Goal: Transaction & Acquisition: Purchase product/service

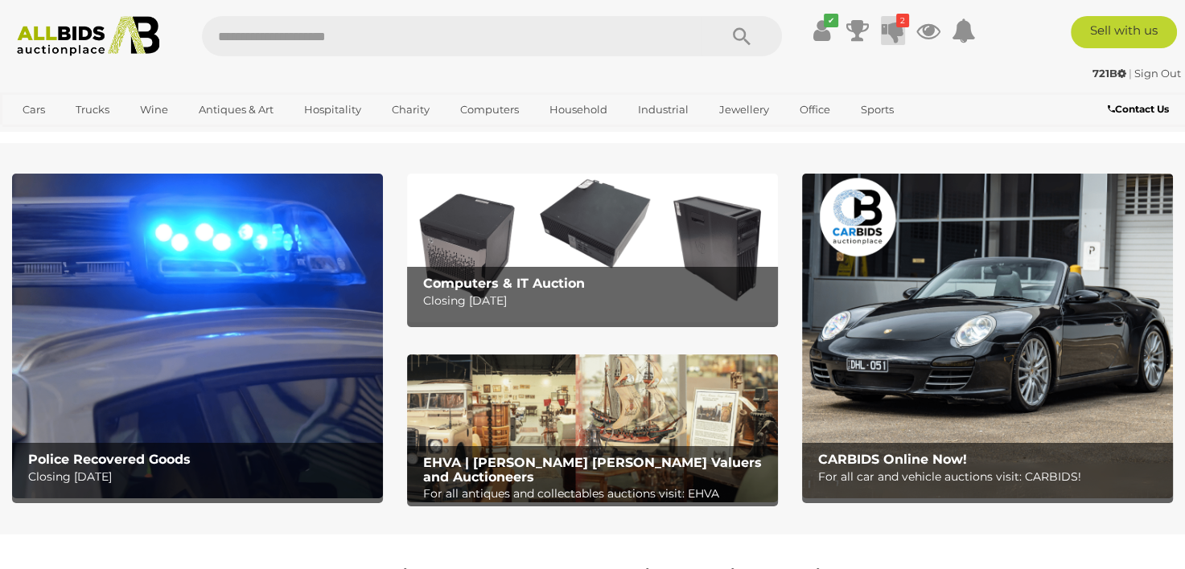
click at [898, 35] on icon at bounding box center [892, 30] width 23 height 29
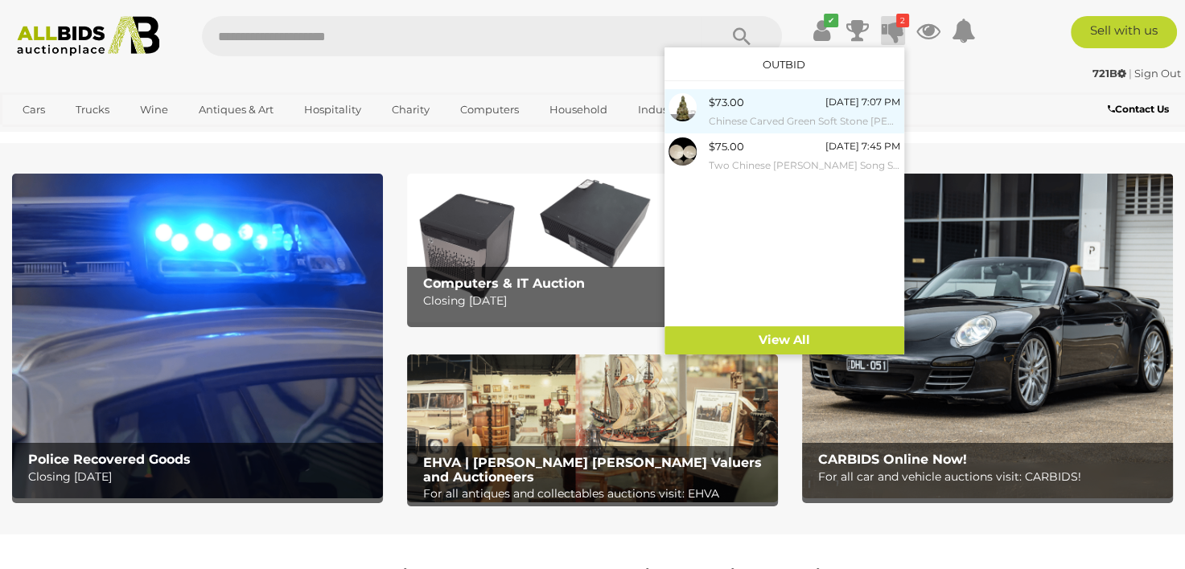
click at [740, 107] on div "$73.00" at bounding box center [726, 102] width 35 height 18
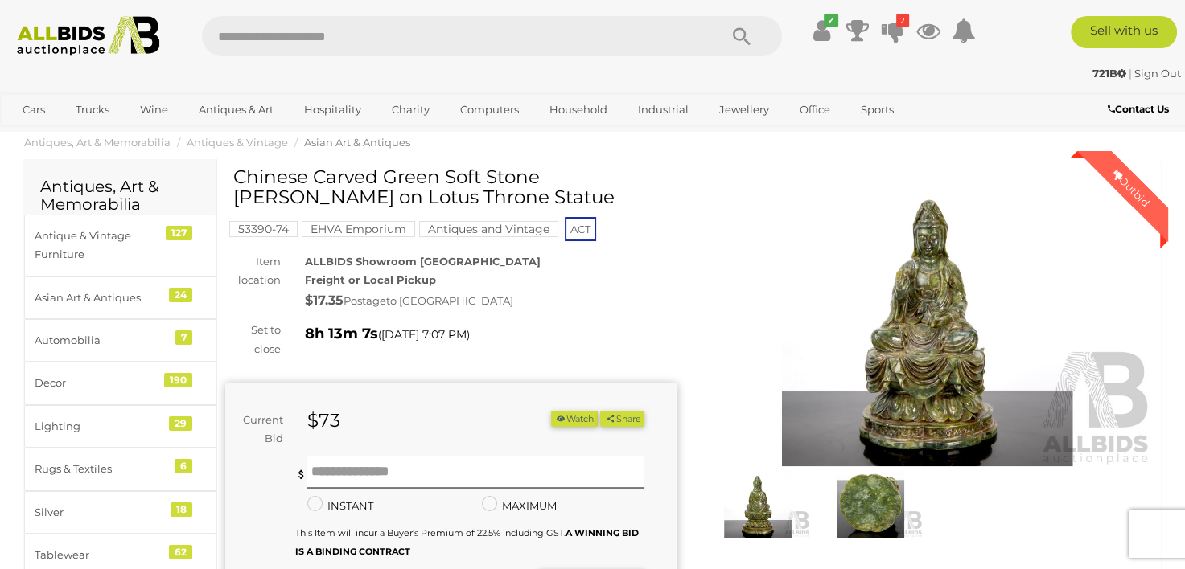
scroll to position [161, 0]
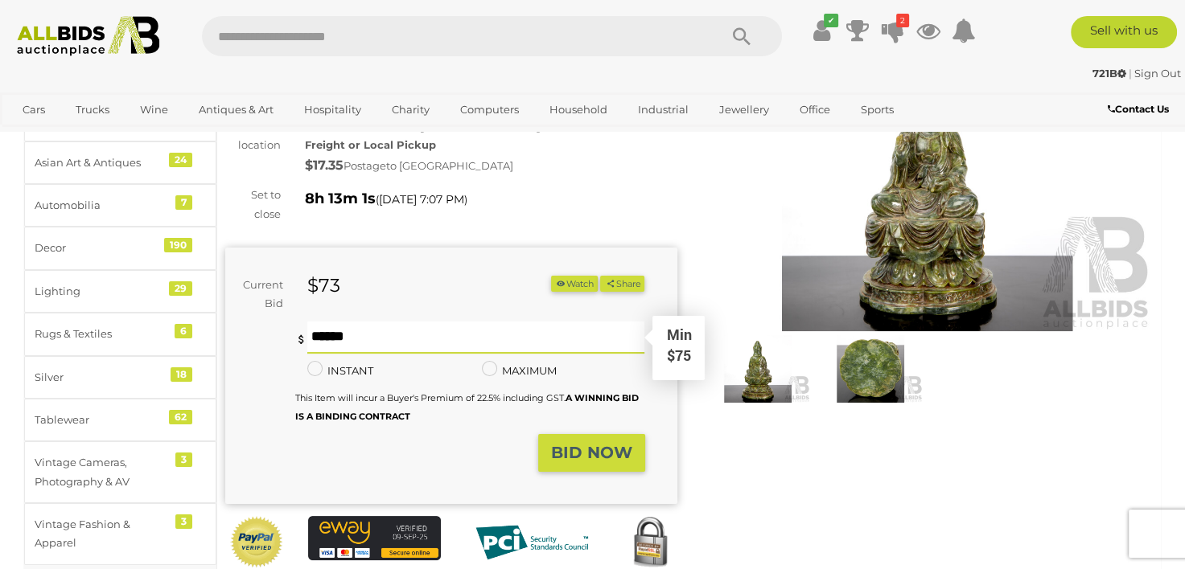
click at [450, 341] on input "text" at bounding box center [476, 338] width 338 height 32
type input "**"
click at [602, 461] on button "BID NOW" at bounding box center [591, 453] width 107 height 38
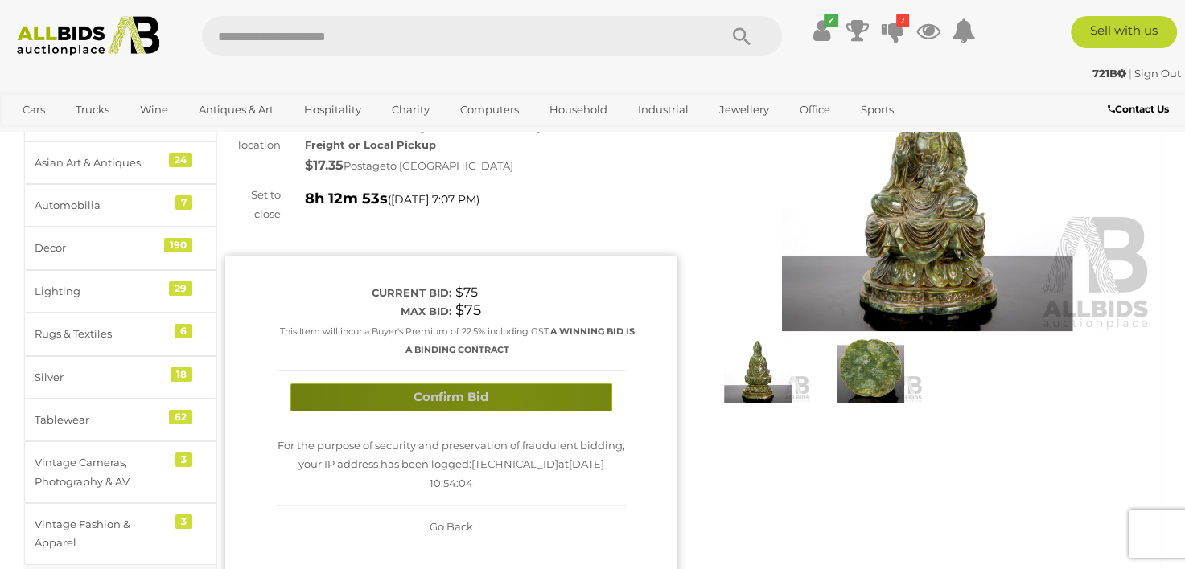
click at [502, 403] on button "Confirm Bid" at bounding box center [451, 398] width 322 height 28
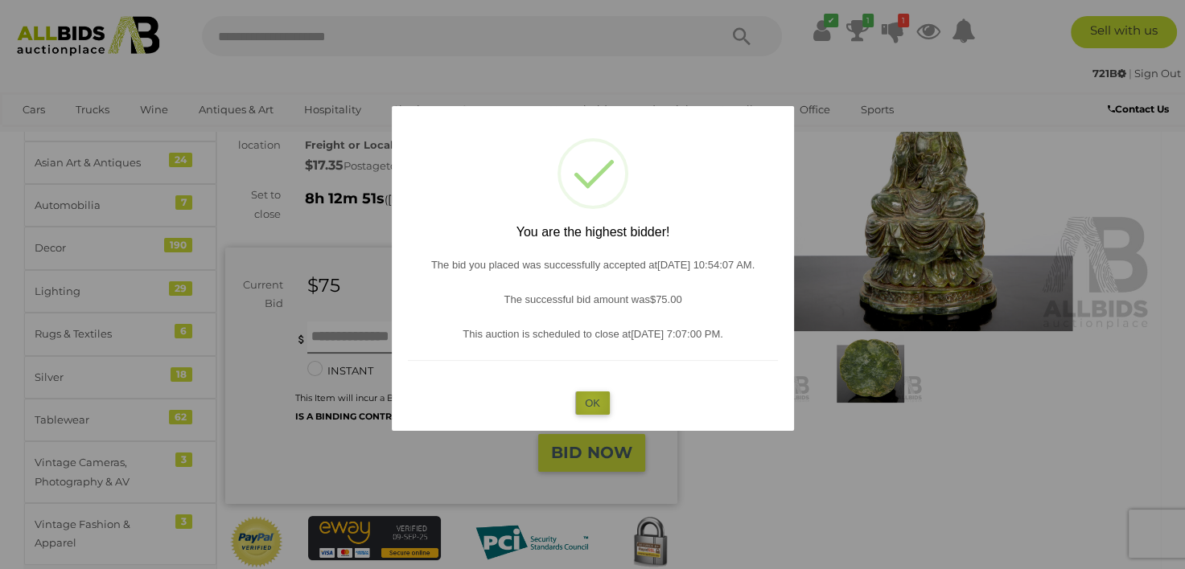
click at [591, 402] on button "OK" at bounding box center [592, 403] width 35 height 23
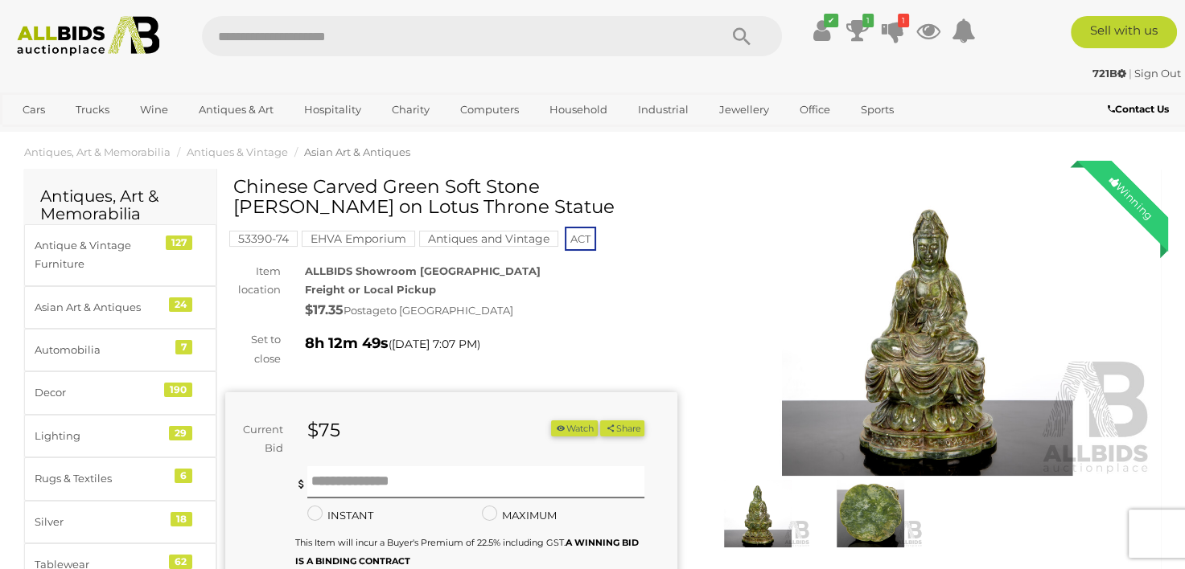
scroll to position [0, 0]
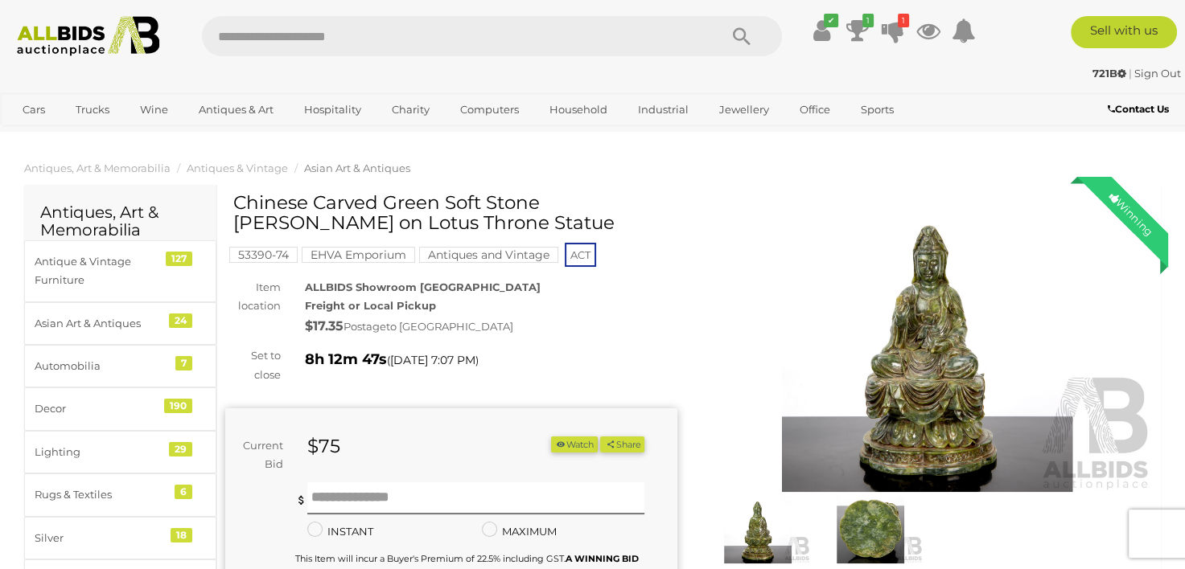
click at [935, 351] on img at bounding box center [927, 346] width 452 height 291
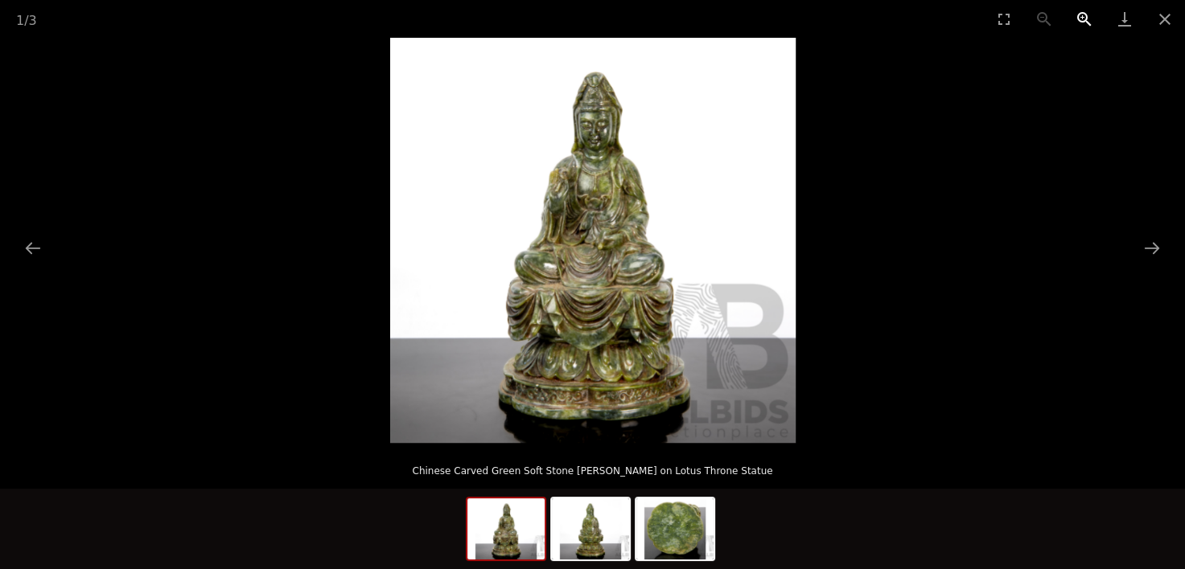
click at [1080, 14] on button "Zoom in" at bounding box center [1084, 19] width 40 height 38
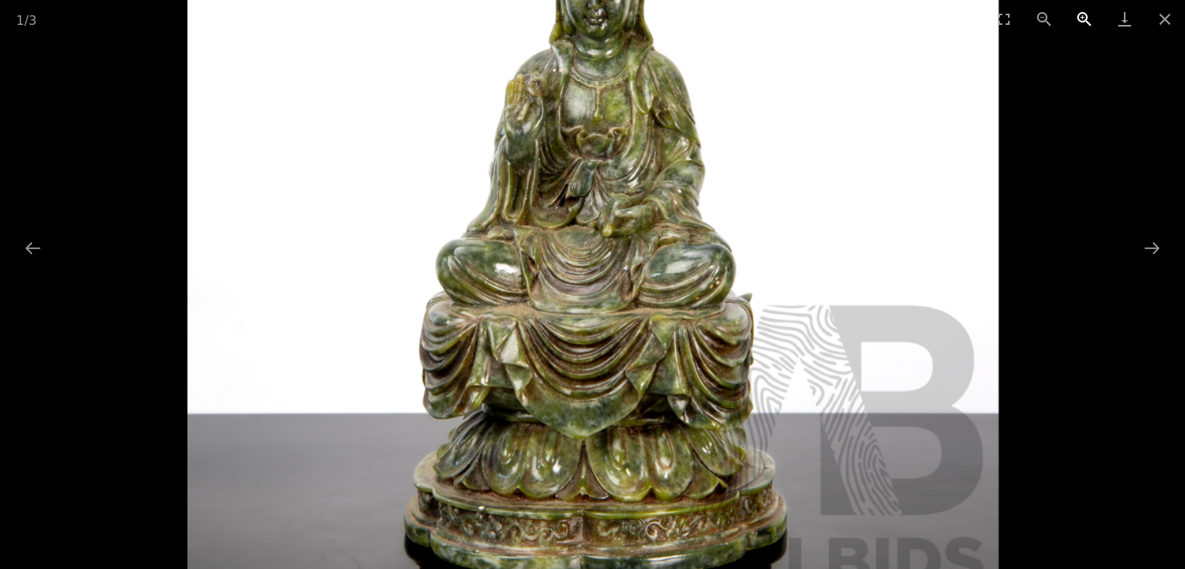
click at [1081, 15] on button "Zoom in" at bounding box center [1084, 19] width 40 height 38
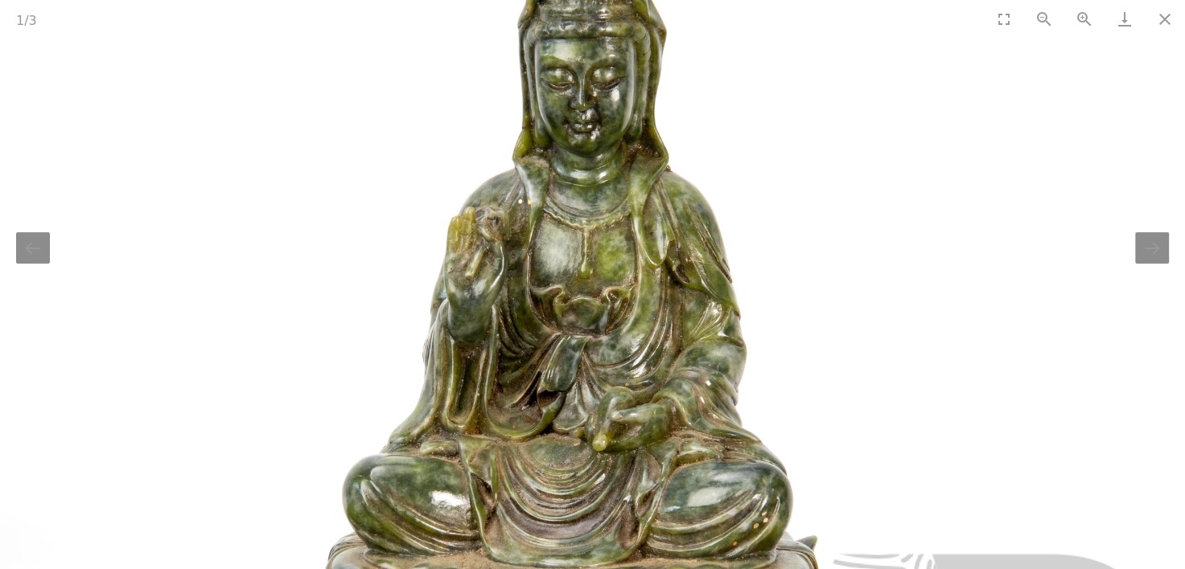
drag, startPoint x: 922, startPoint y: 221, endPoint x: 922, endPoint y: 389, distance: 168.1
click at [910, 427] on img at bounding box center [578, 424] width 1216 height 1216
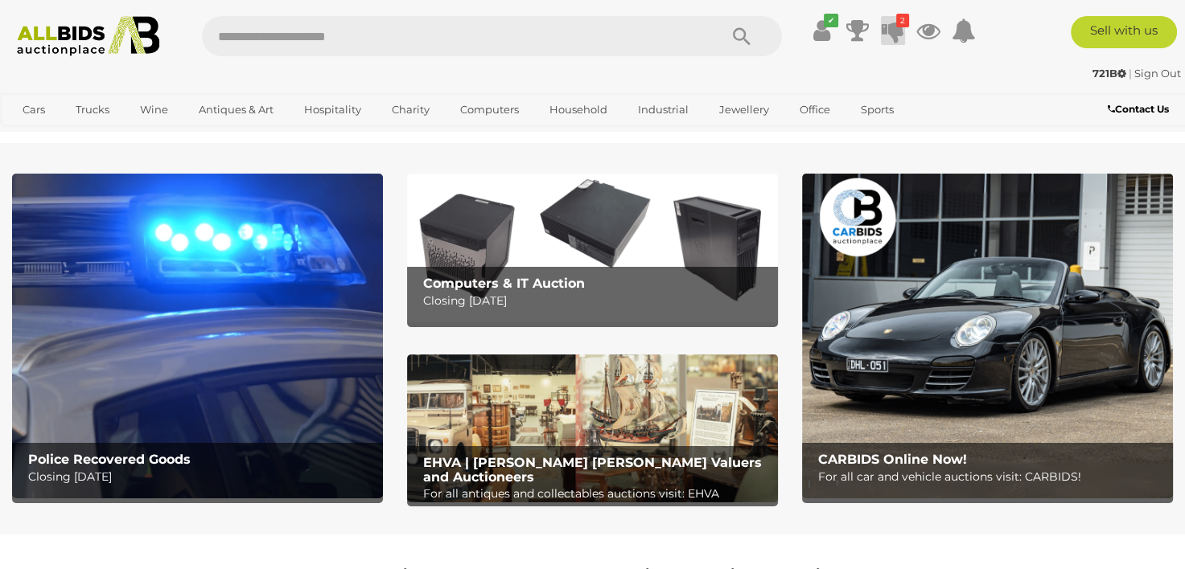
click at [894, 32] on icon at bounding box center [892, 30] width 23 height 29
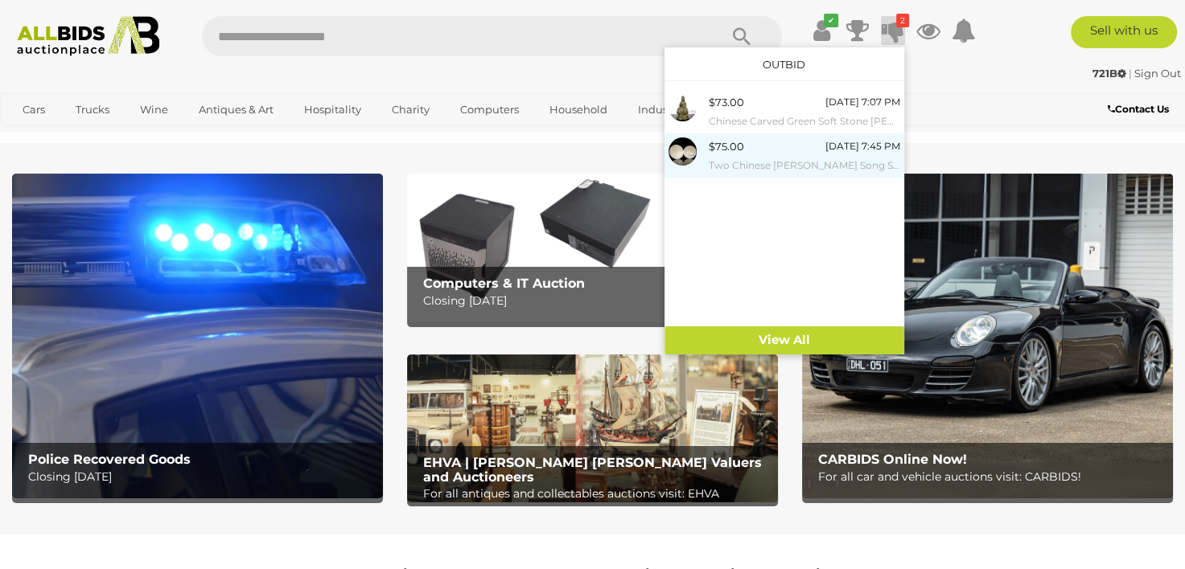
click at [759, 154] on div "$75.00 Today 7:45 PM Two Chinese Qing Bai Song Style Conical Bowls" at bounding box center [804, 156] width 191 height 36
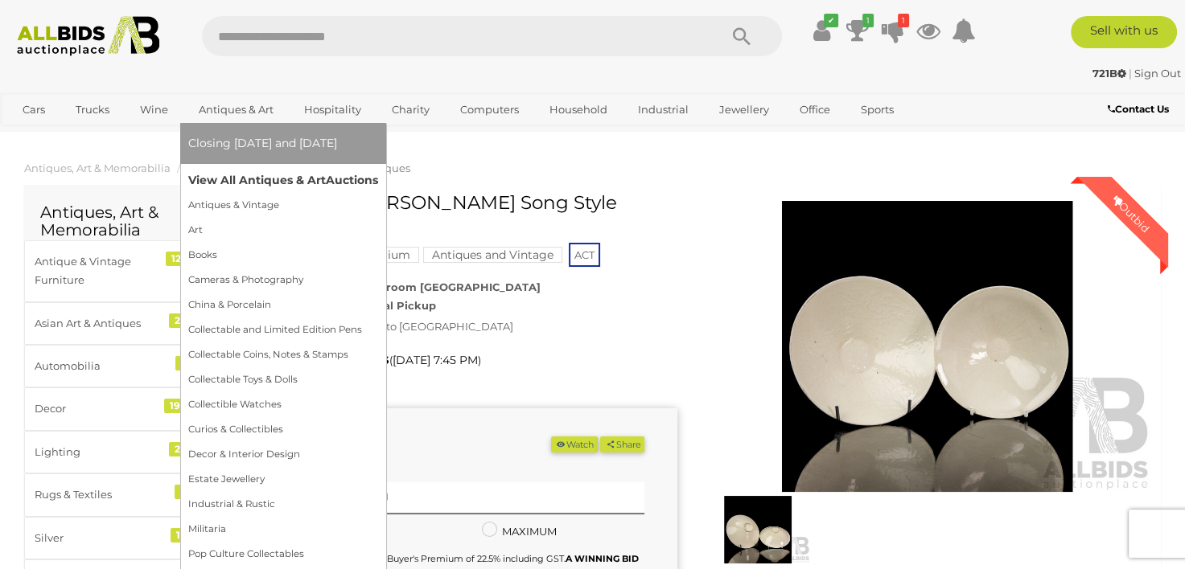
click at [246, 184] on link "View All Antiques & Art Auctions" at bounding box center [283, 180] width 190 height 25
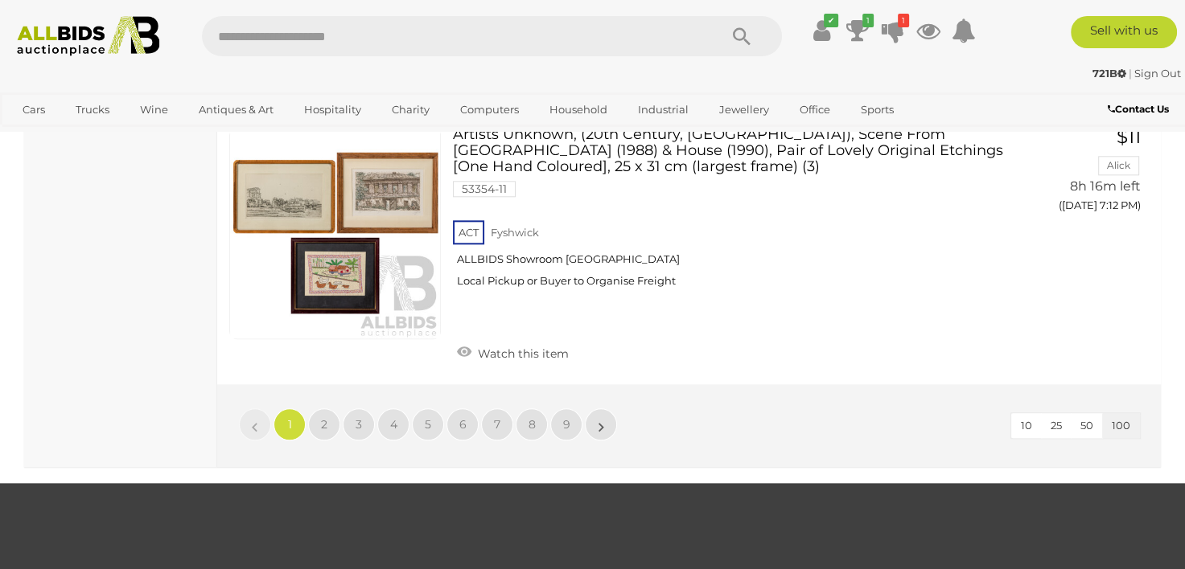
scroll to position [25356, 0]
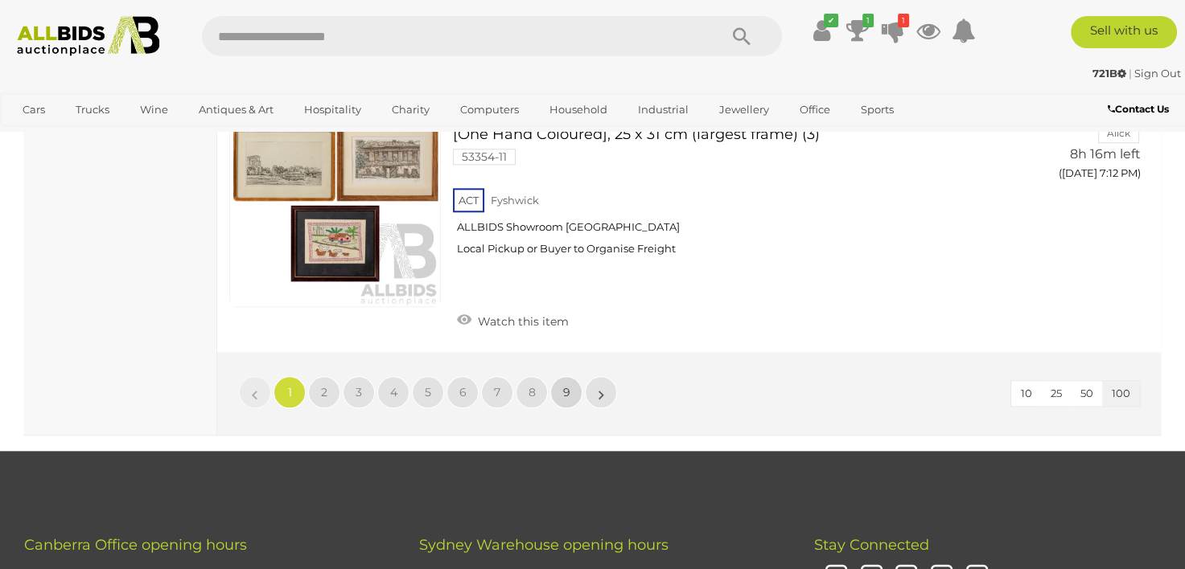
click at [571, 376] on link "9" at bounding box center [566, 392] width 32 height 32
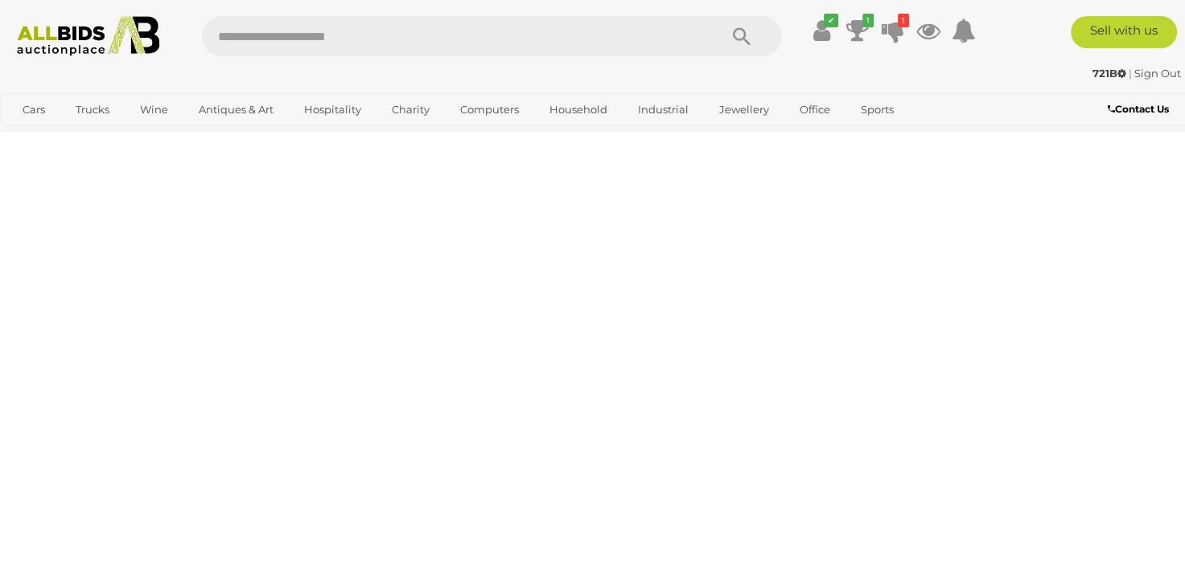
scroll to position [359, 0]
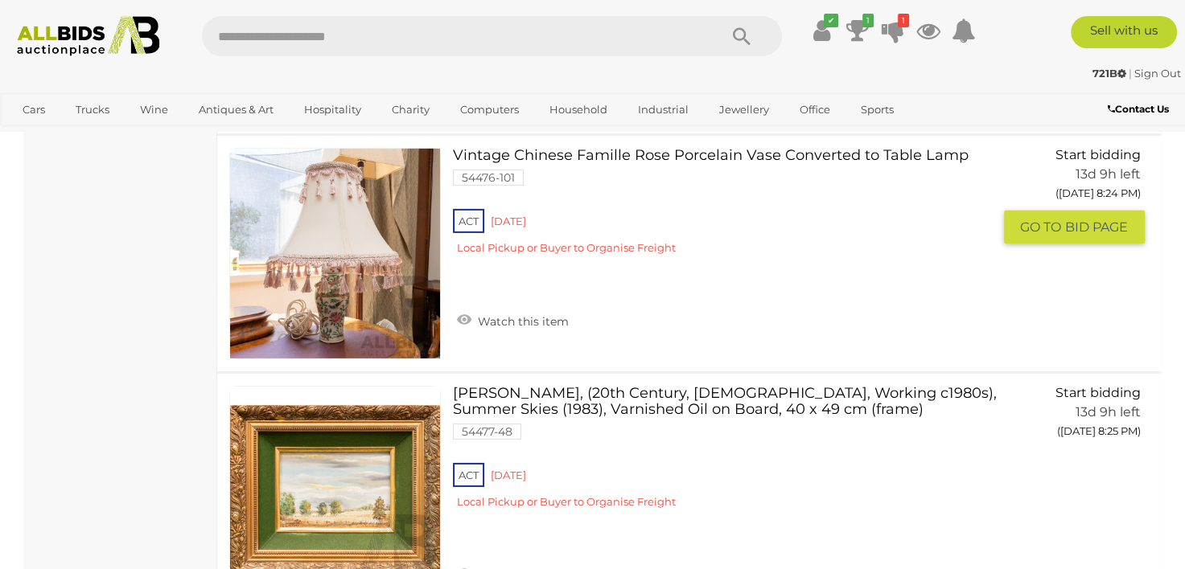
scroll to position [4943, 0]
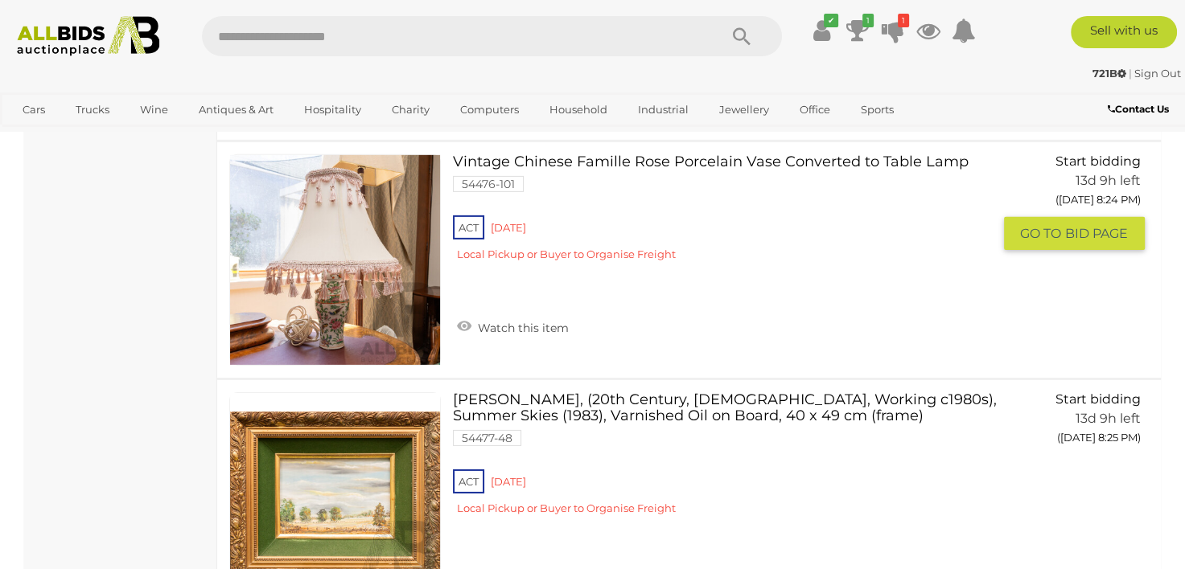
click at [347, 309] on img at bounding box center [335, 260] width 210 height 210
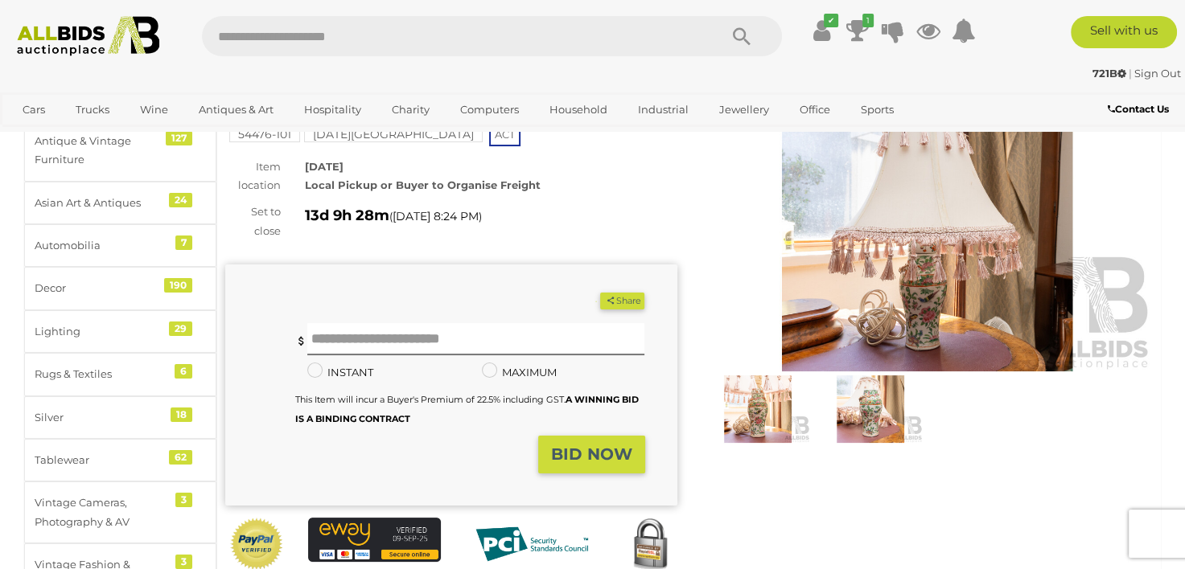
scroll to position [161, 0]
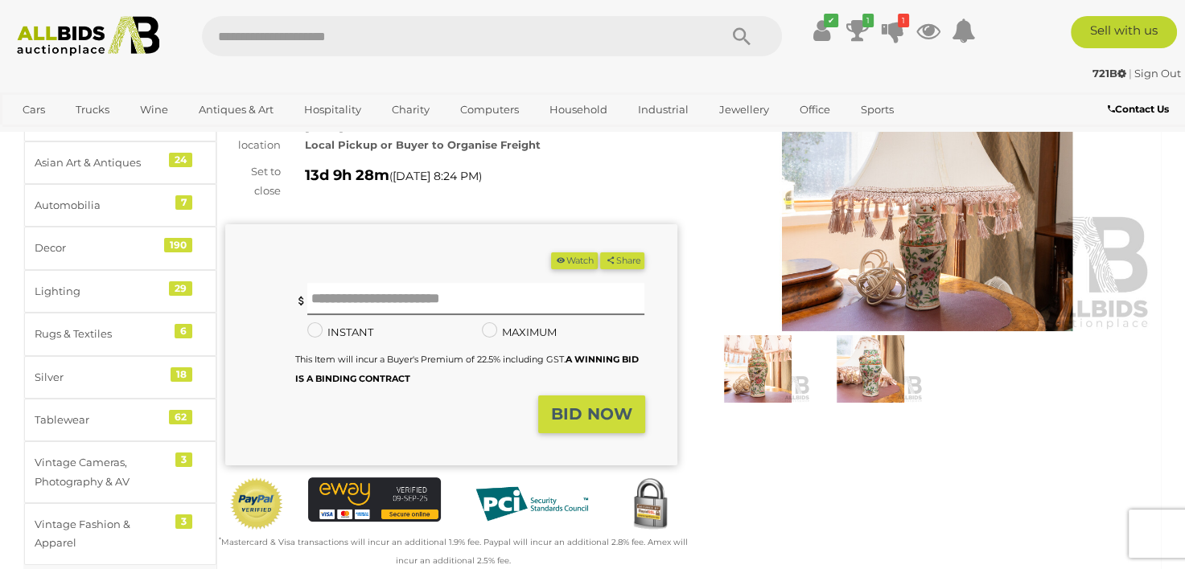
click at [870, 377] on img at bounding box center [870, 369] width 105 height 68
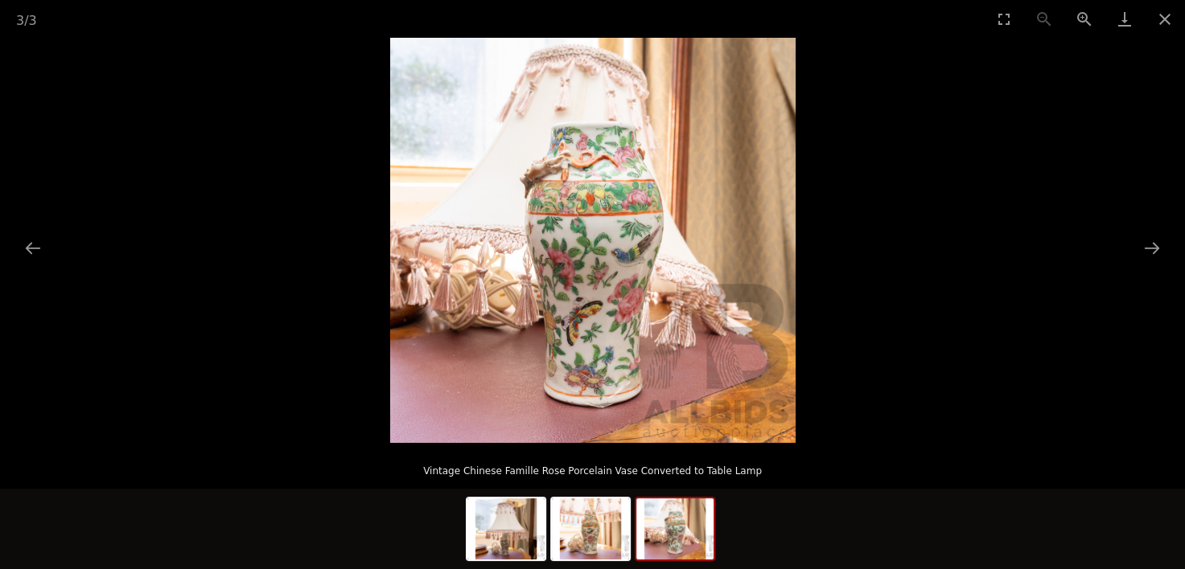
scroll to position [322, 0]
click at [1088, 15] on button "Zoom in" at bounding box center [1084, 19] width 40 height 38
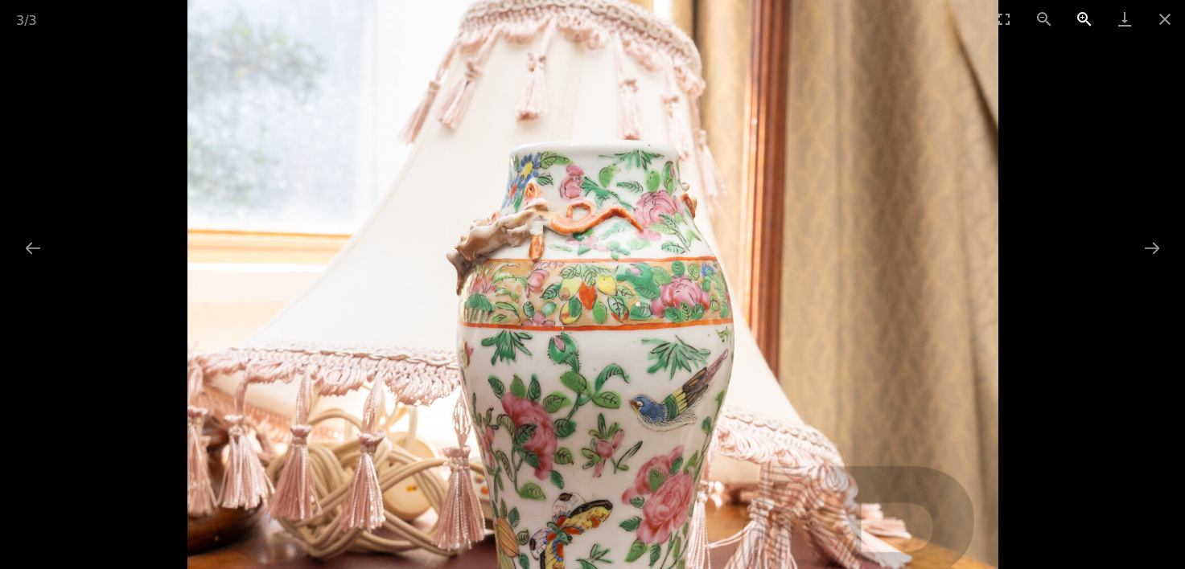
click at [1079, 18] on button "Zoom in" at bounding box center [1084, 19] width 40 height 38
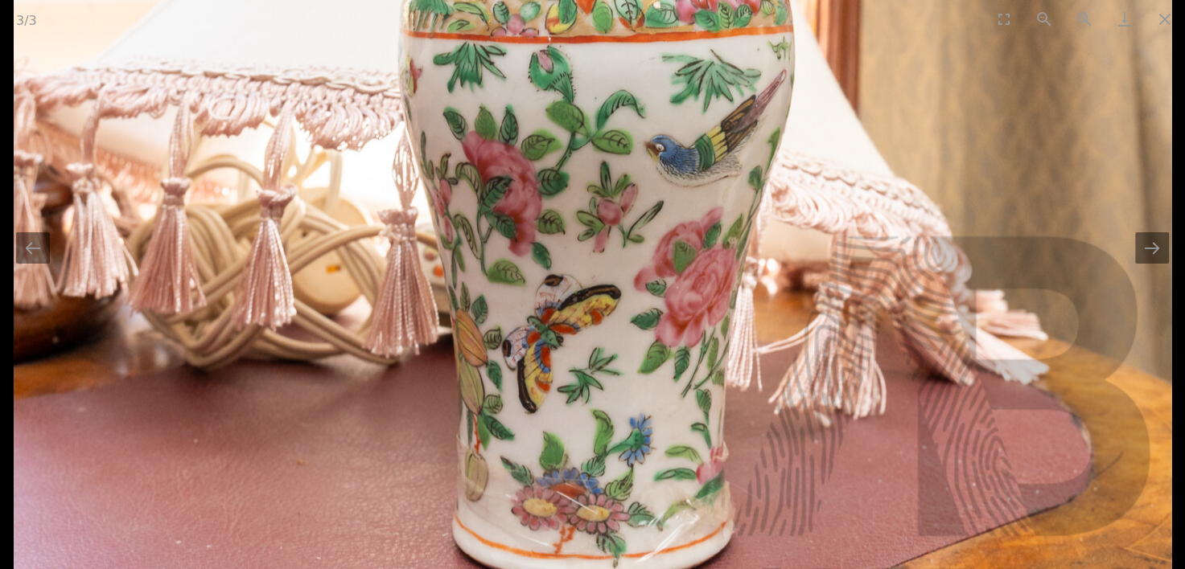
drag, startPoint x: 721, startPoint y: 438, endPoint x: 808, endPoint y: 51, distance: 395.9
click at [808, 51] on img at bounding box center [593, 112] width 1158 height 1158
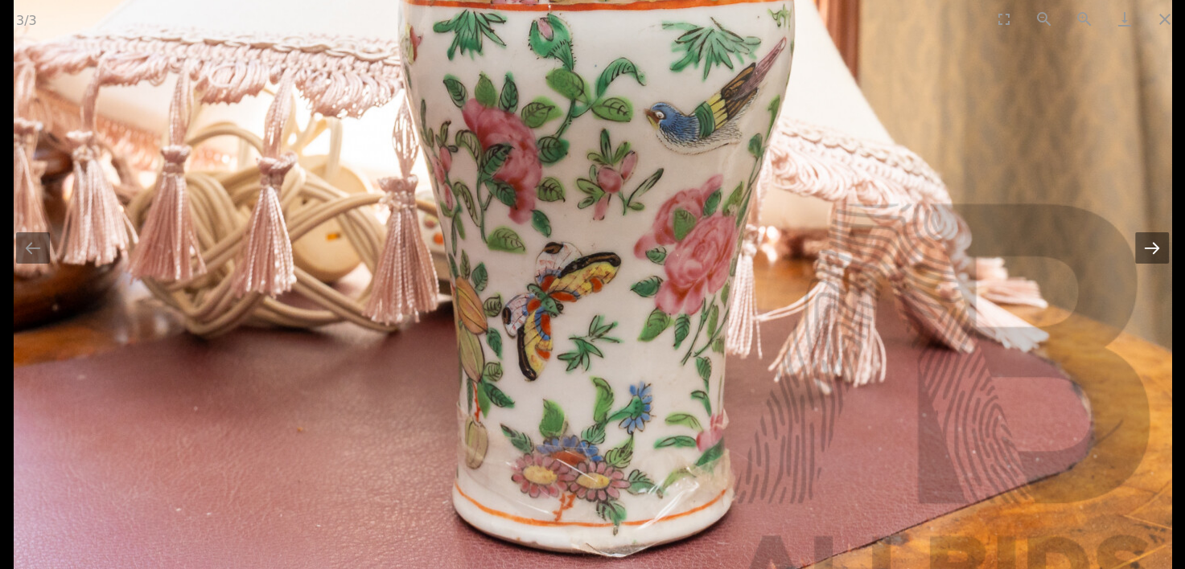
click at [1157, 257] on button "Next slide" at bounding box center [1152, 247] width 34 height 31
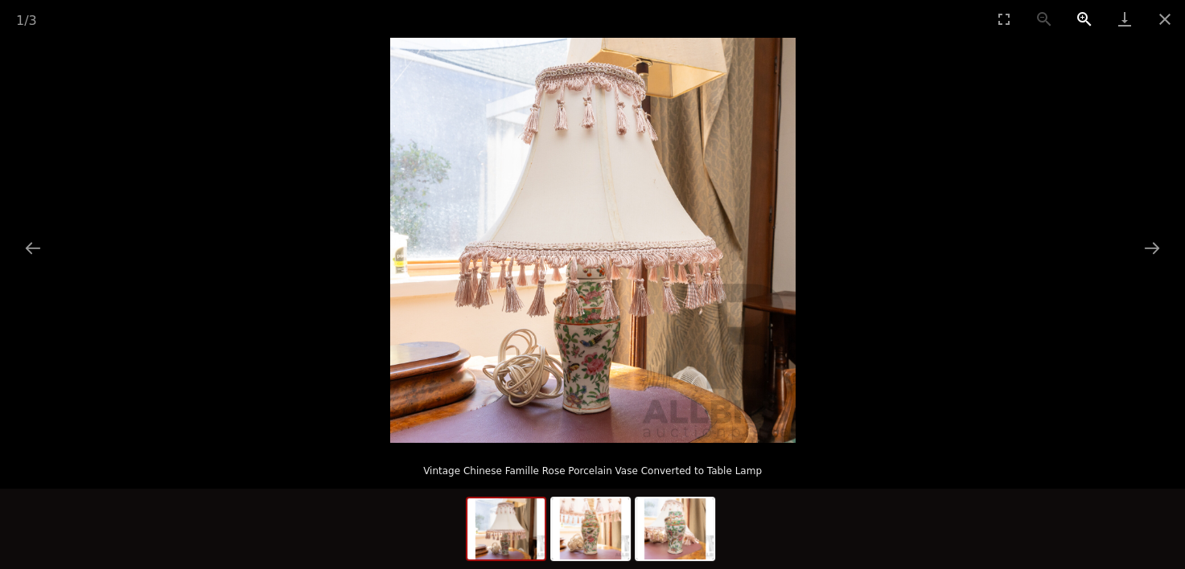
click at [1082, 16] on button "Zoom in" at bounding box center [1084, 19] width 40 height 38
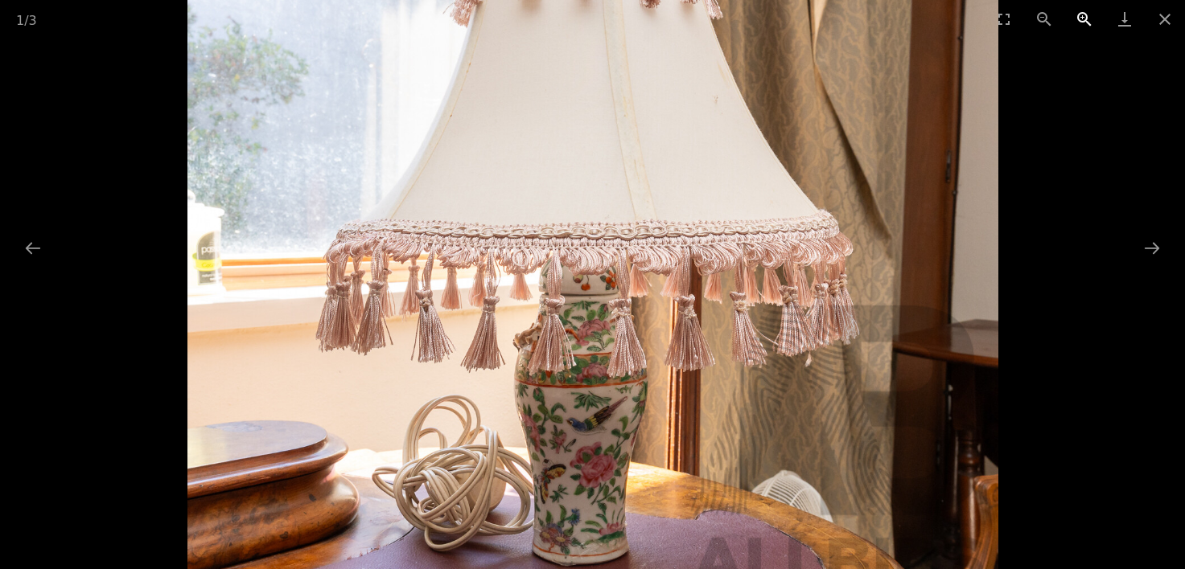
click at [1082, 16] on button "Zoom in" at bounding box center [1084, 19] width 40 height 38
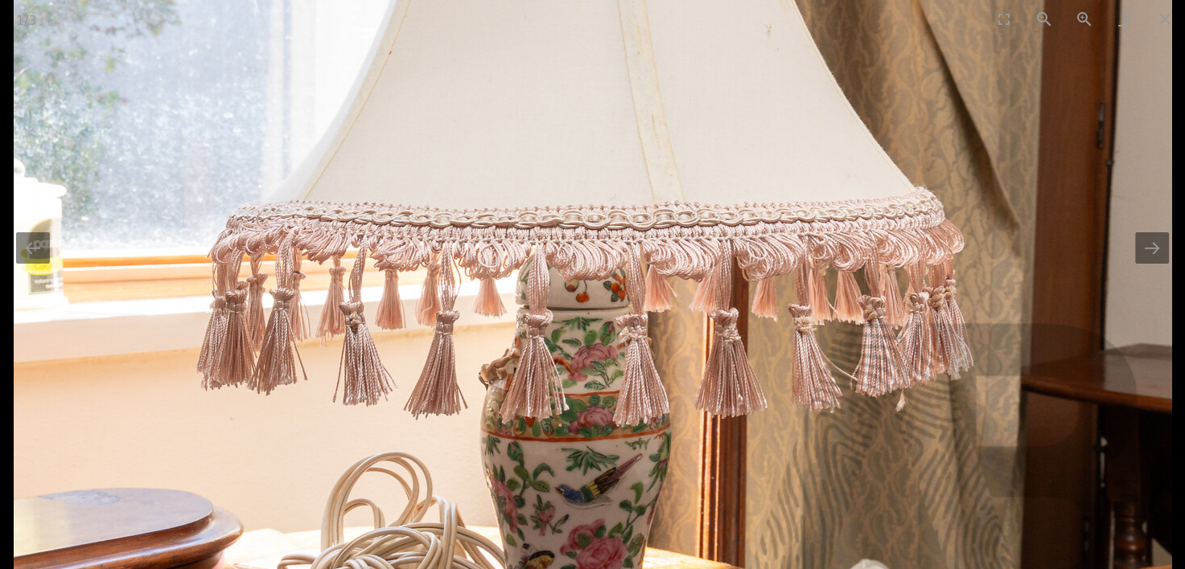
scroll to position [563, 0]
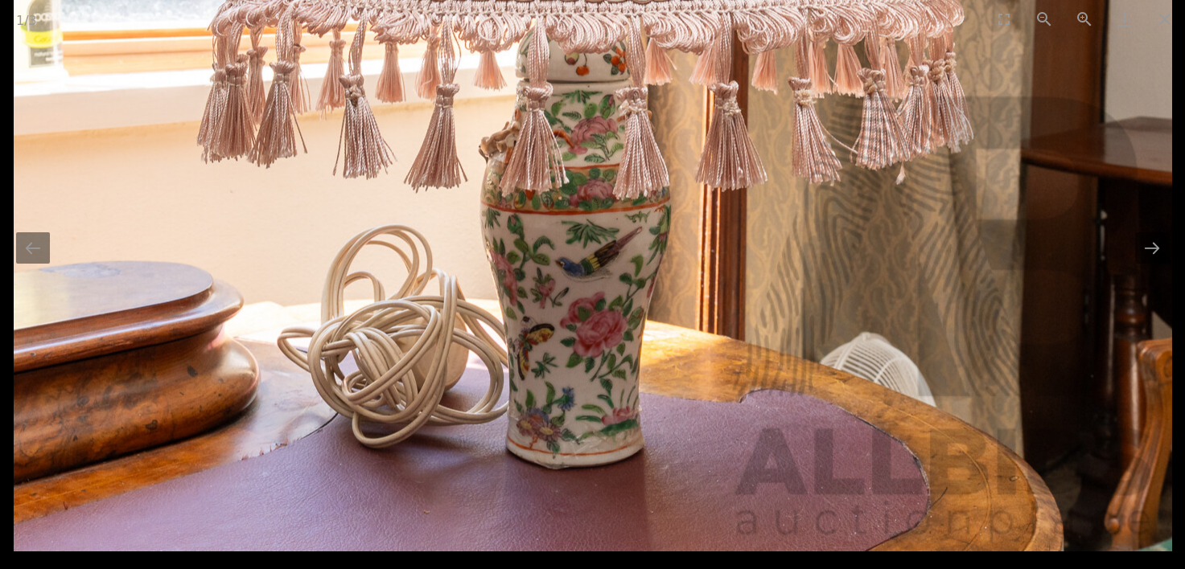
drag, startPoint x: 839, startPoint y: 391, endPoint x: 864, endPoint y: 73, distance: 318.6
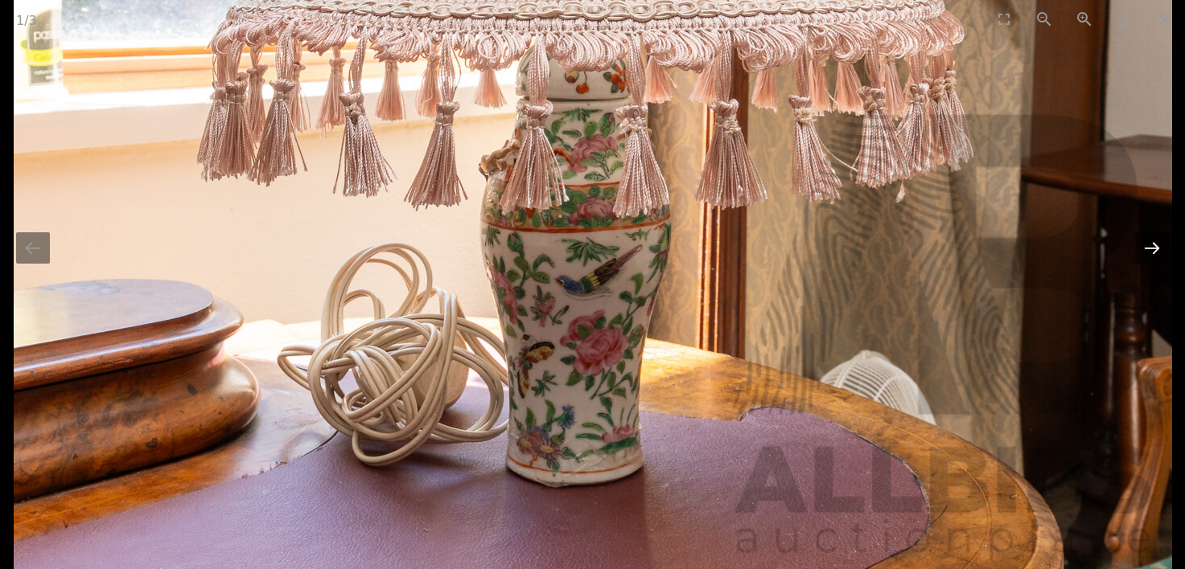
click at [1147, 245] on button "Next slide" at bounding box center [1152, 247] width 34 height 31
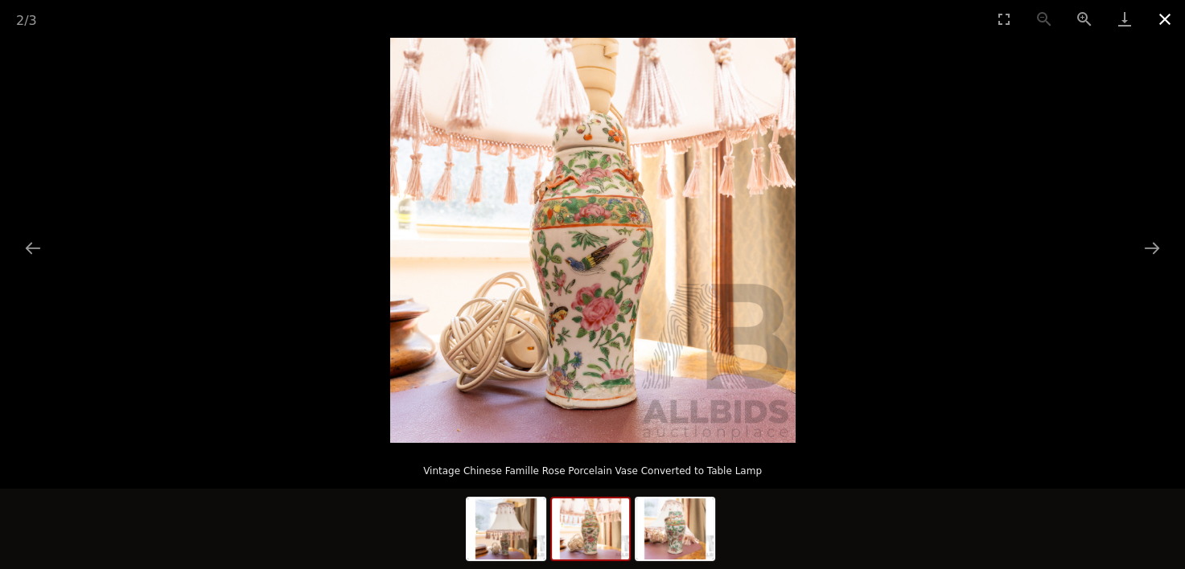
click at [1162, 17] on button "Close gallery" at bounding box center [1164, 19] width 40 height 38
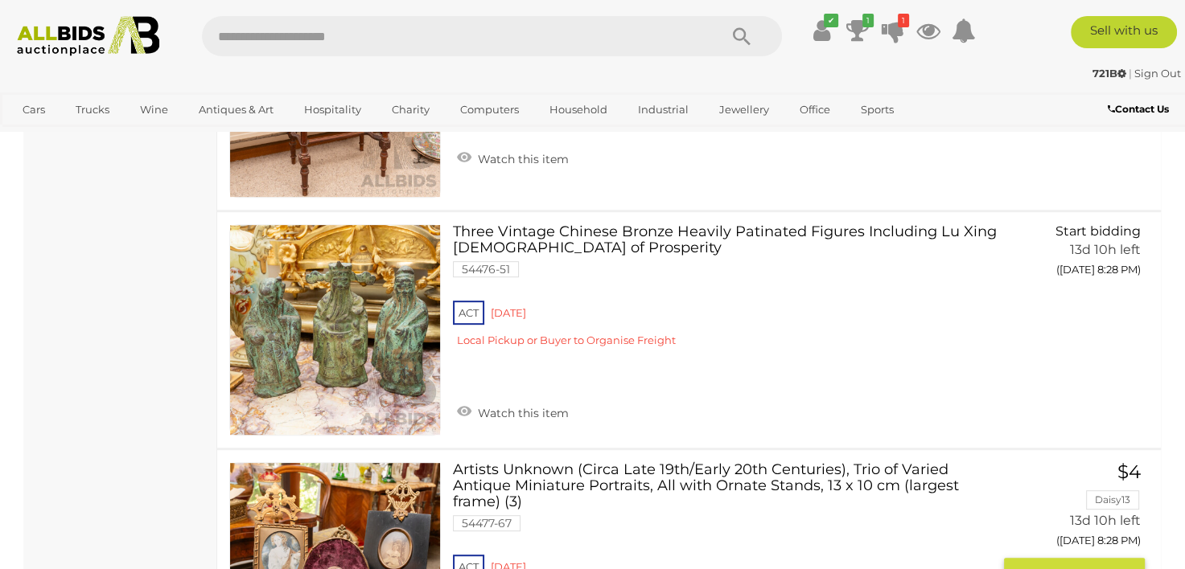
scroll to position [6496, 0]
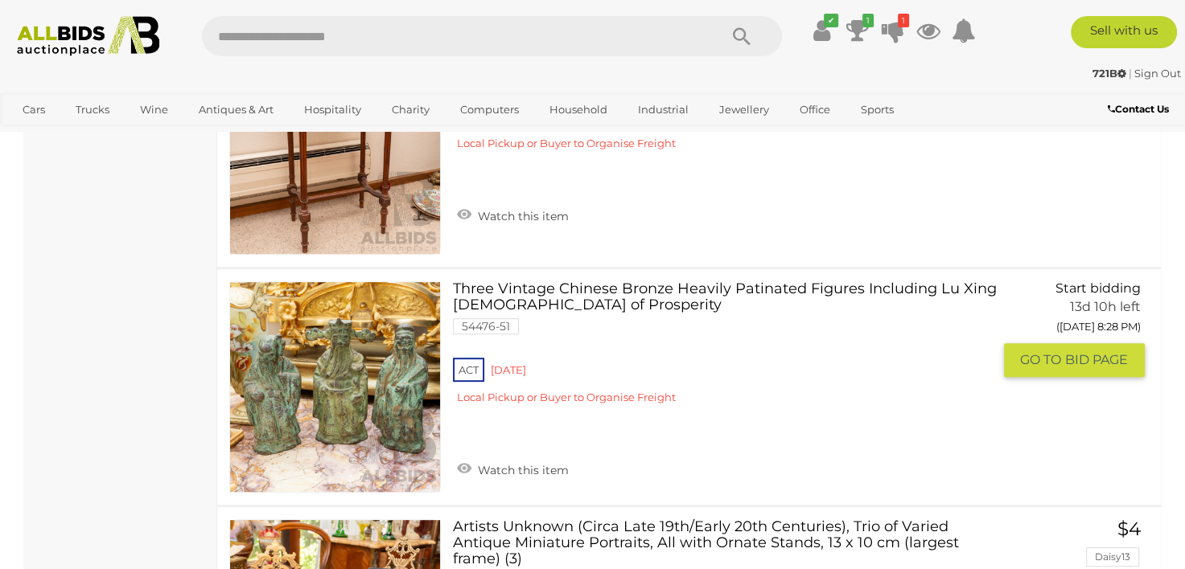
click at [334, 369] on link at bounding box center [335, 387] width 212 height 212
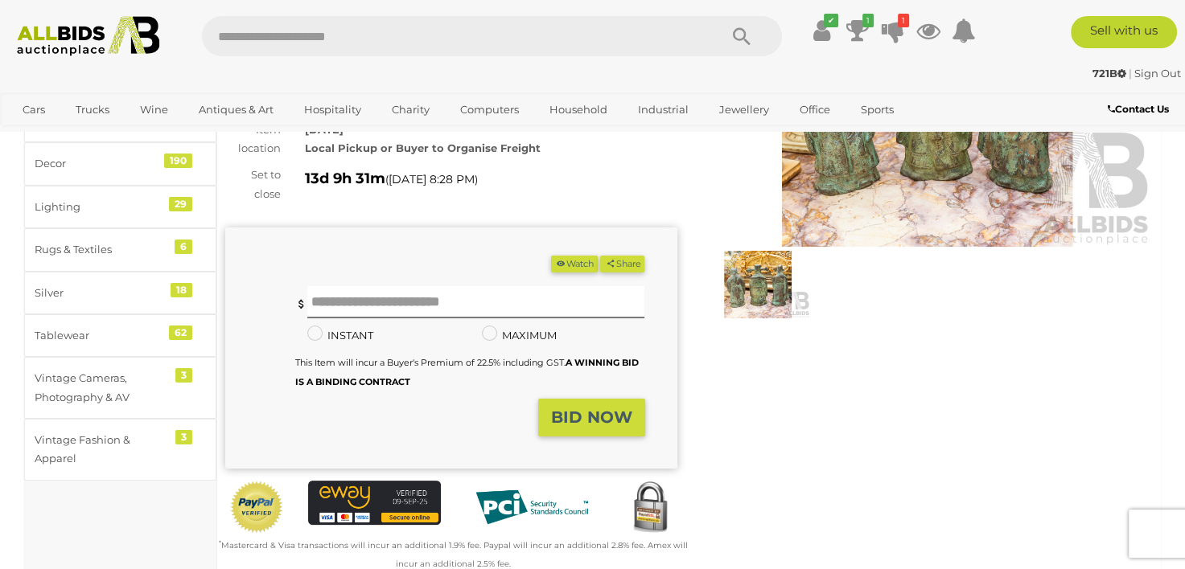
scroll to position [80, 0]
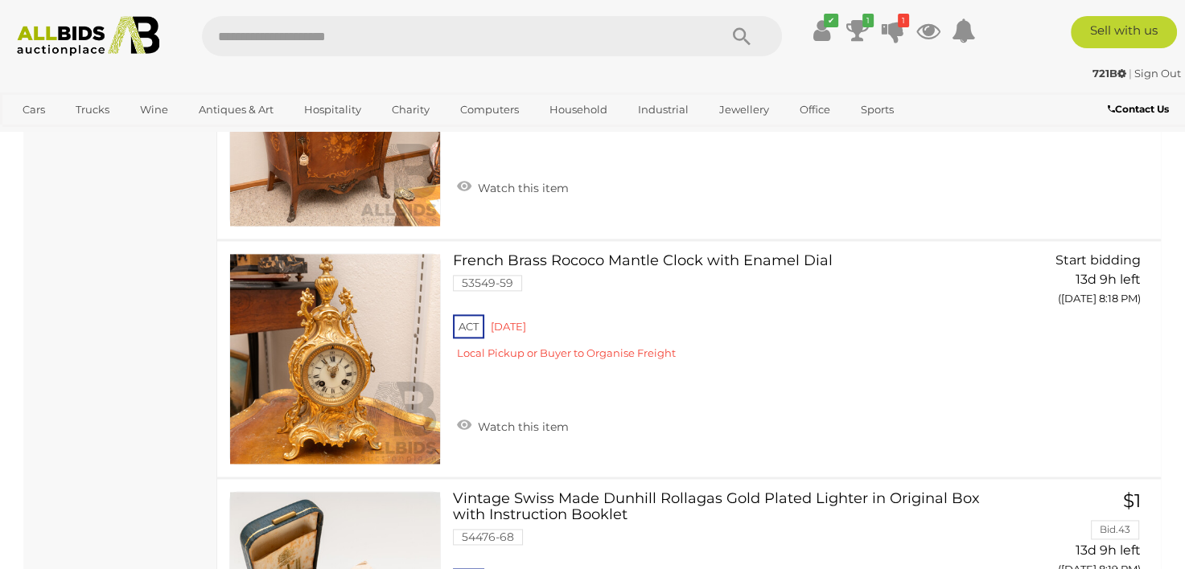
scroll to position [6667, 0]
